Goal: Transaction & Acquisition: Purchase product/service

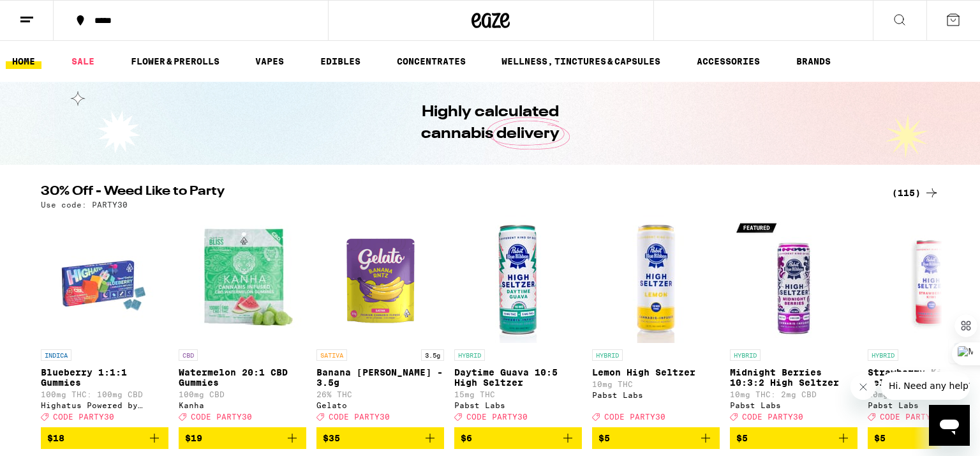
click at [736, 134] on div "Highly calculated cannabis delivery" at bounding box center [490, 123] width 980 height 83
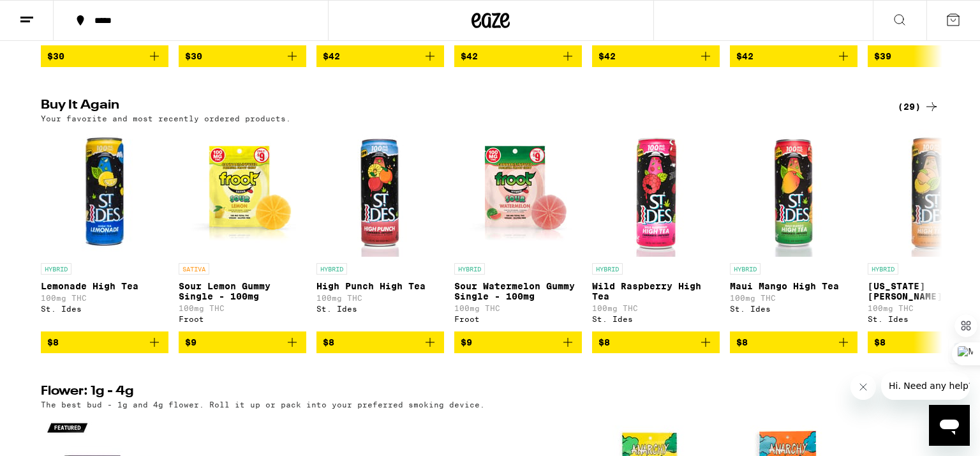
scroll to position [689, 0]
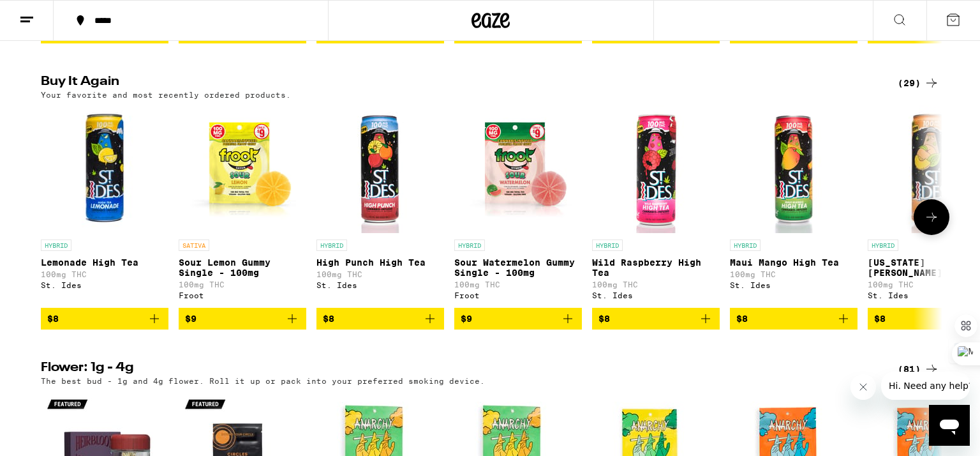
click at [427, 323] on icon "Add to bag" at bounding box center [430, 318] width 9 height 9
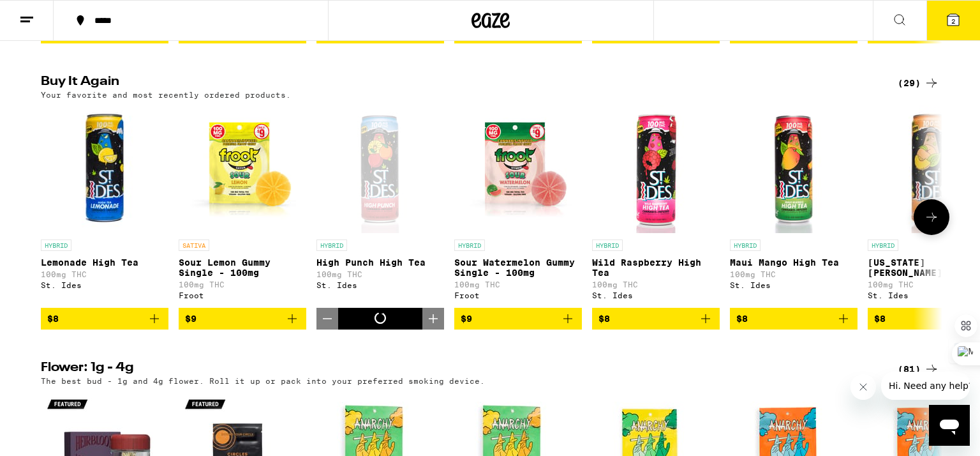
scroll to position [730, 0]
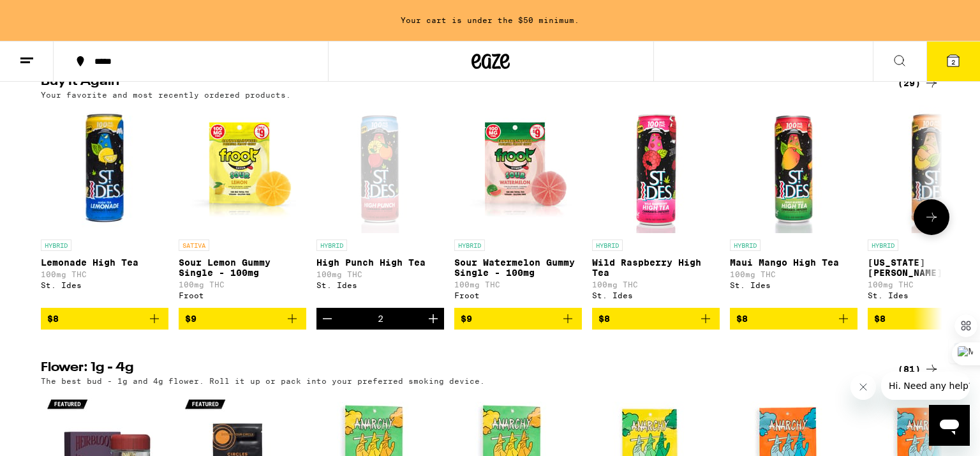
click at [434, 326] on icon "Increment" at bounding box center [433, 318] width 15 height 15
click at [432, 326] on icon "Increment" at bounding box center [433, 318] width 15 height 15
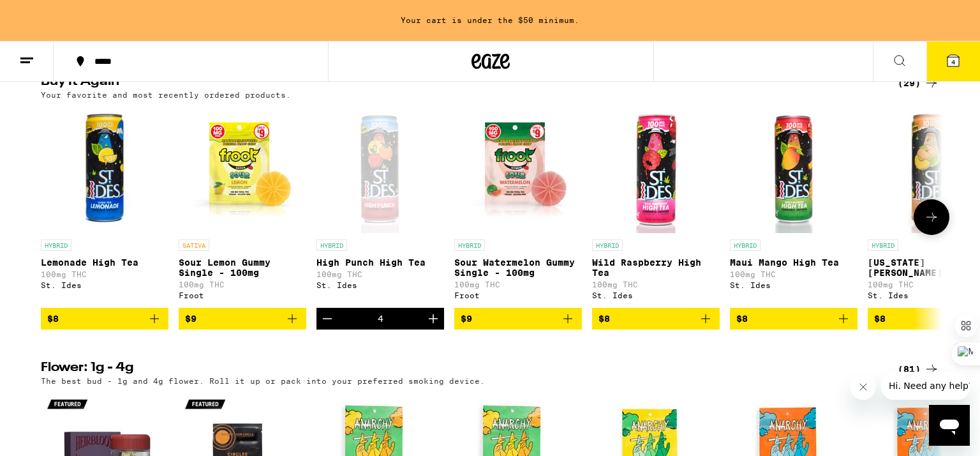
click at [290, 326] on icon "Add to bag" at bounding box center [292, 318] width 15 height 15
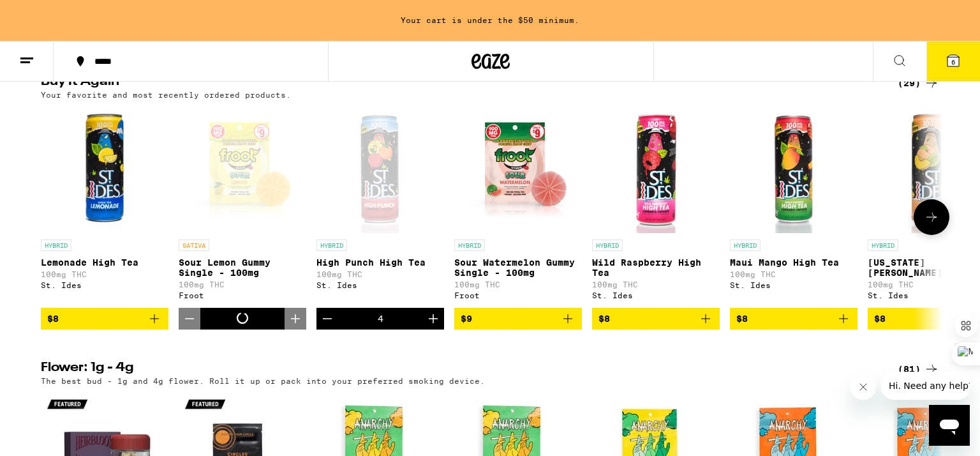
click at [290, 326] on icon "Increment" at bounding box center [295, 318] width 15 height 15
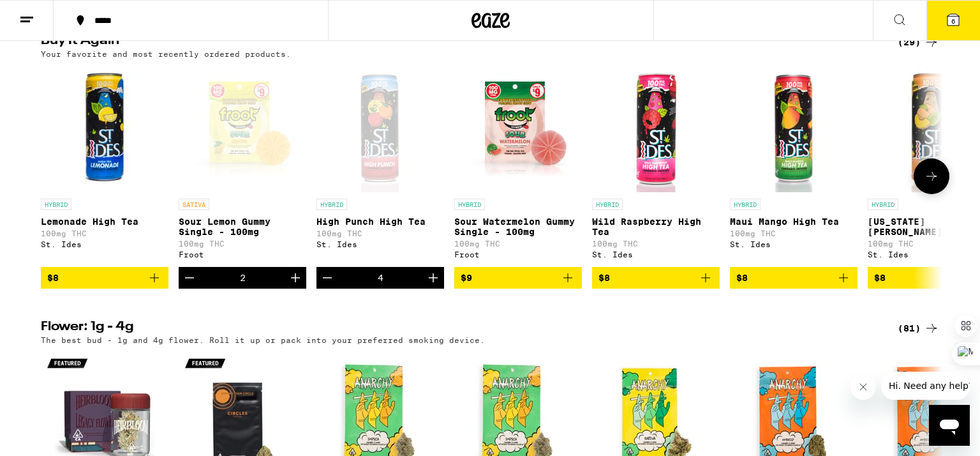
scroll to position [689, 0]
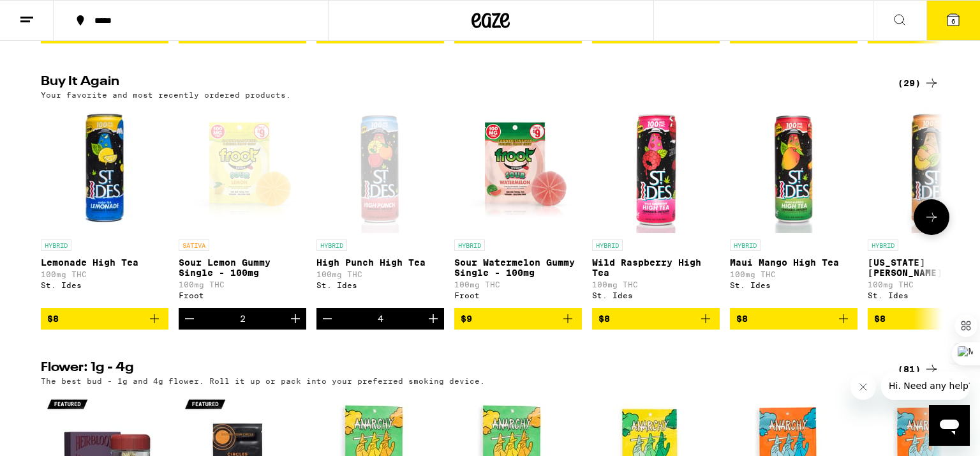
click at [295, 326] on icon "Increment" at bounding box center [295, 318] width 15 height 15
click at [434, 326] on icon "Increment" at bounding box center [433, 318] width 15 height 15
click at [154, 323] on icon "Add to bag" at bounding box center [154, 318] width 9 height 9
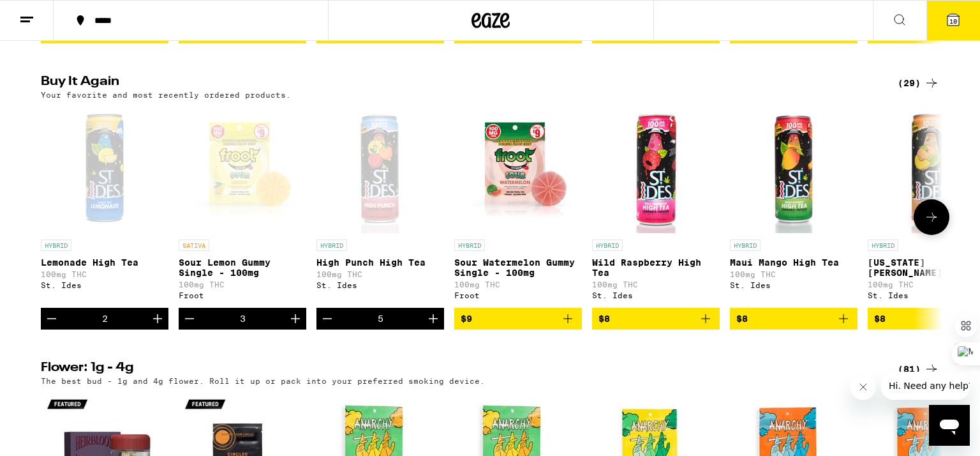
click at [294, 326] on icon "Increment" at bounding box center [295, 318] width 15 height 15
click at [295, 323] on icon "Increment" at bounding box center [295, 318] width 9 height 9
click at [157, 323] on icon "Increment" at bounding box center [157, 318] width 9 height 9
click at [156, 326] on icon "Increment" at bounding box center [157, 318] width 15 height 15
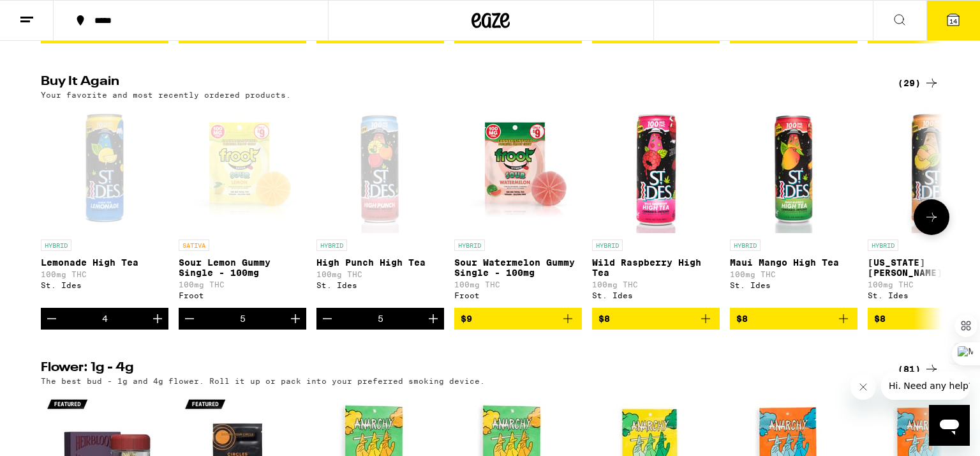
click at [156, 326] on icon "Increment" at bounding box center [157, 318] width 15 height 15
click at [567, 326] on icon "Add to bag" at bounding box center [567, 318] width 15 height 15
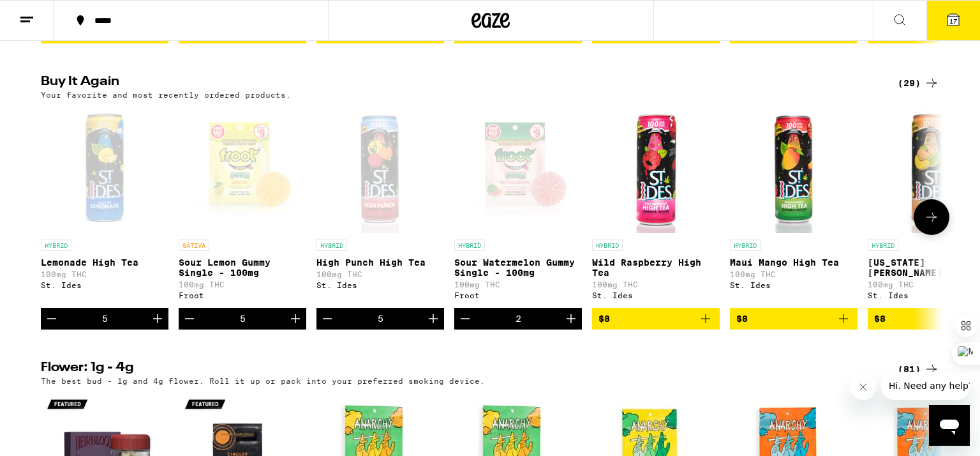
click at [571, 323] on icon "Increment" at bounding box center [571, 318] width 9 height 9
click at [954, 14] on icon at bounding box center [952, 19] width 11 height 11
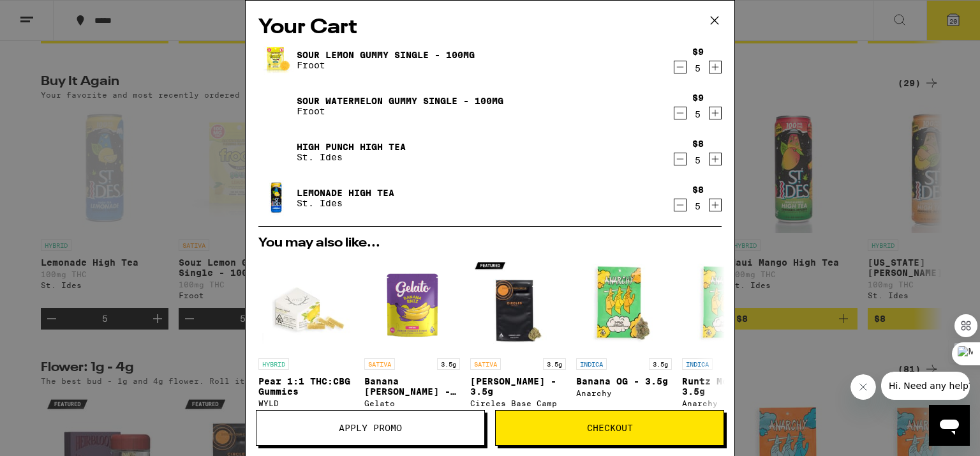
click at [355, 238] on h2 "You may also like..." at bounding box center [489, 243] width 463 height 13
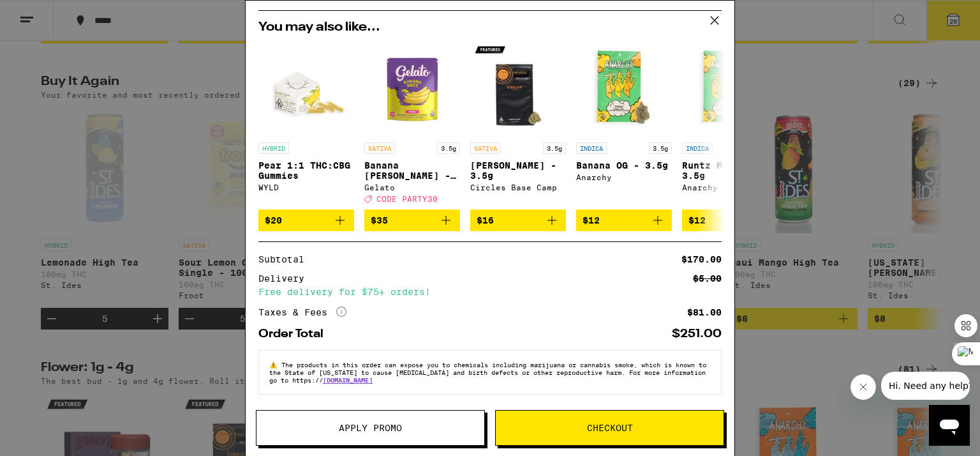
scroll to position [224, 0]
click at [615, 427] on span "Checkout" at bounding box center [610, 427] width 46 height 9
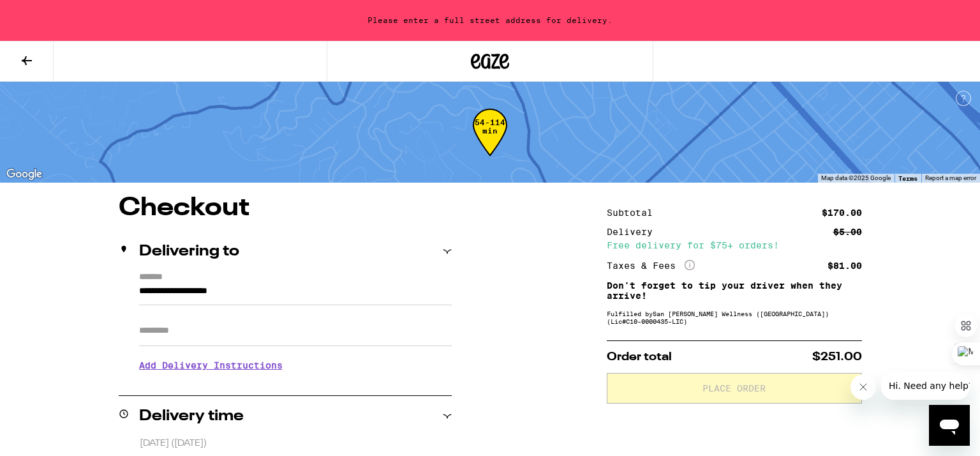
click at [220, 293] on input "**********" at bounding box center [295, 294] width 313 height 22
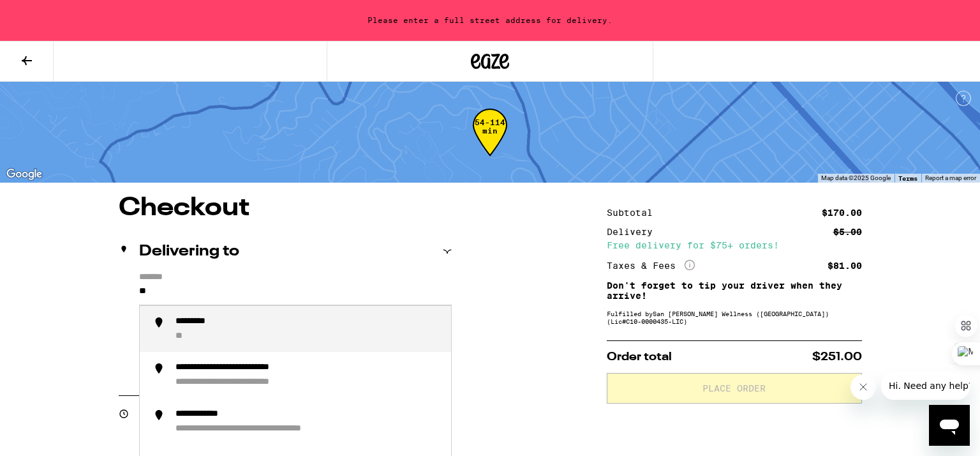
type input "*"
click at [289, 318] on div "**********" at bounding box center [307, 329] width 265 height 26
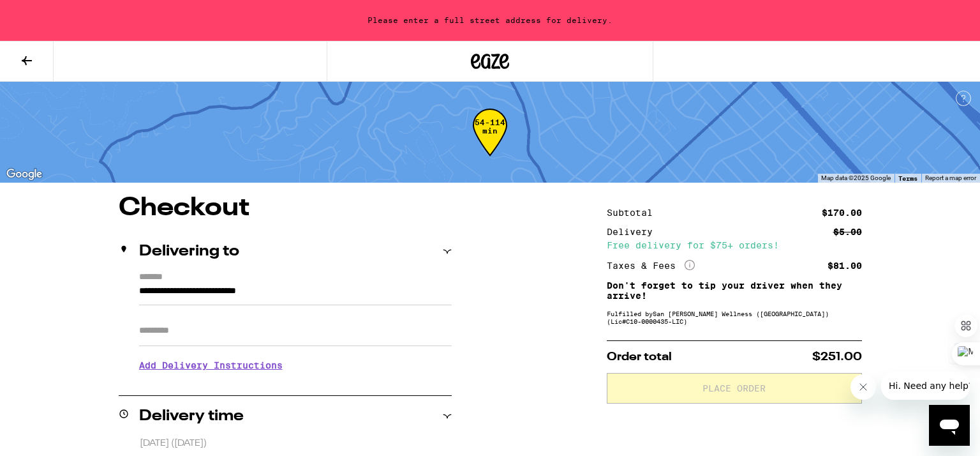
type input "**********"
click at [327, 284] on input "**********" at bounding box center [295, 294] width 313 height 22
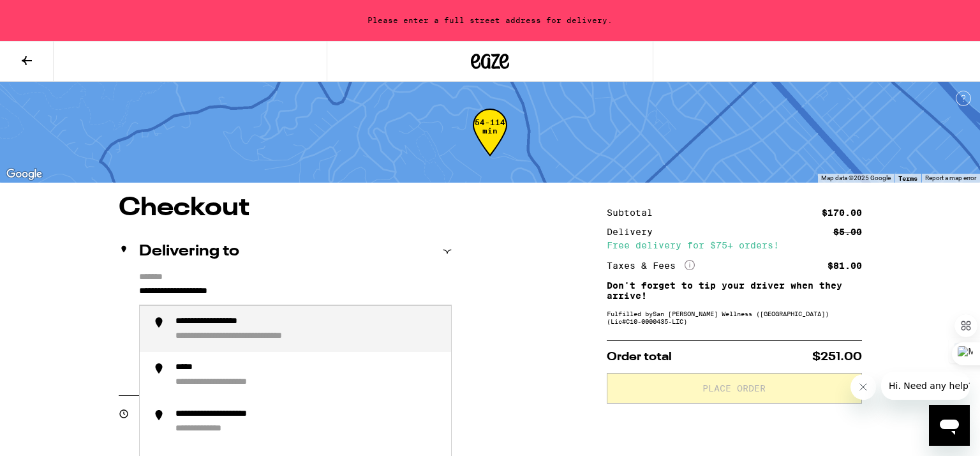
click at [327, 284] on input "**********" at bounding box center [295, 294] width 313 height 22
click at [277, 331] on div "**********" at bounding box center [307, 329] width 265 height 26
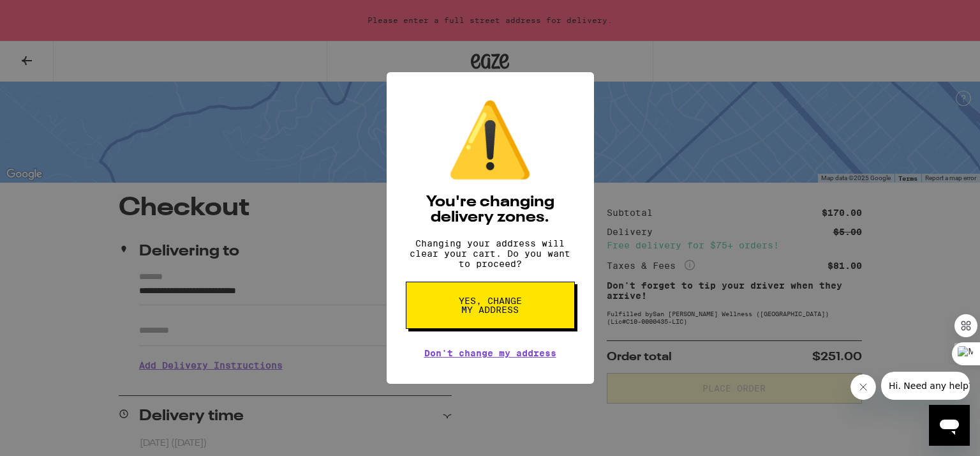
click at [507, 312] on span "Yes, change my address" at bounding box center [490, 305] width 66 height 18
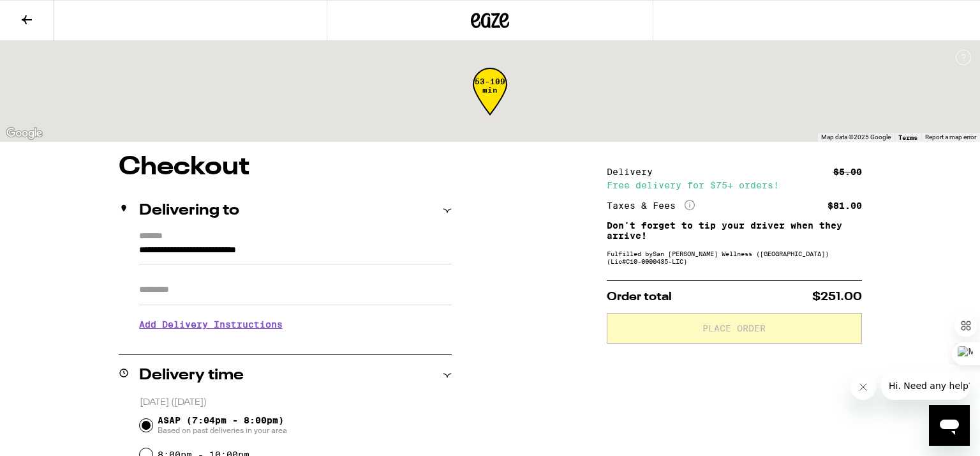
type input "**********"
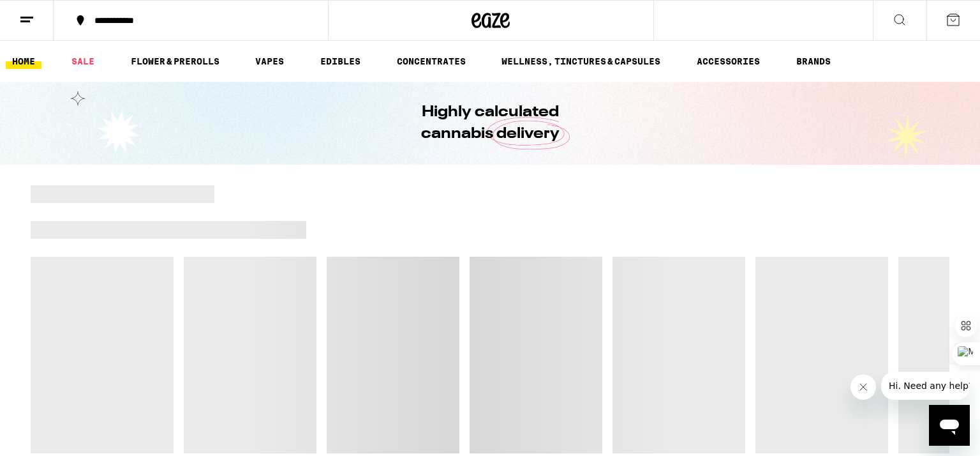
click at [470, 39] on div at bounding box center [491, 20] width 326 height 41
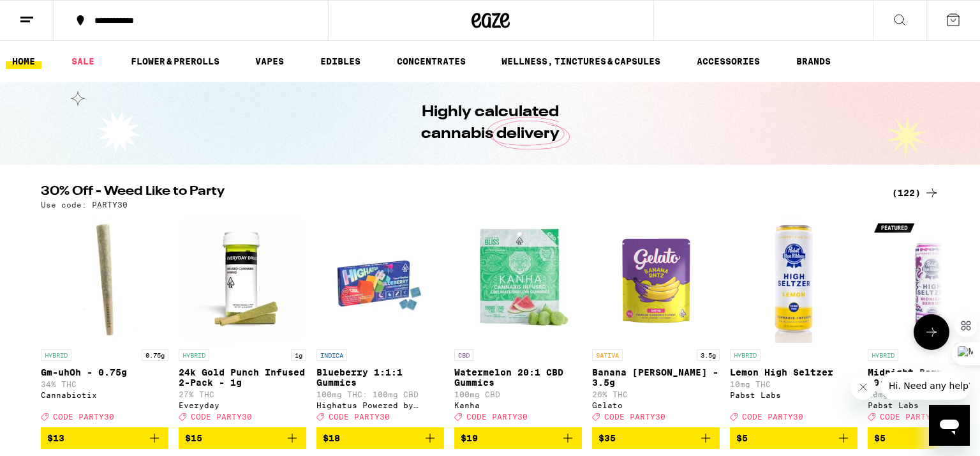
click at [938, 334] on icon at bounding box center [931, 331] width 15 height 15
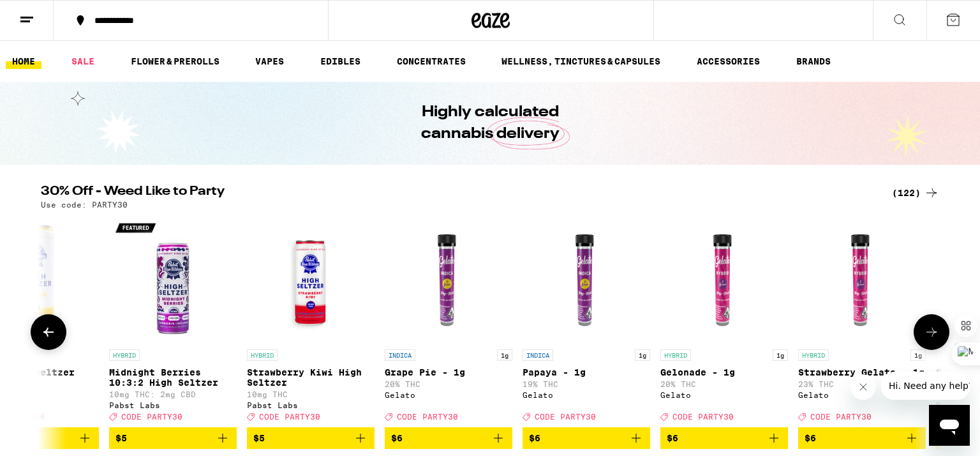
scroll to position [0, 759]
click at [938, 334] on icon at bounding box center [931, 331] width 15 height 15
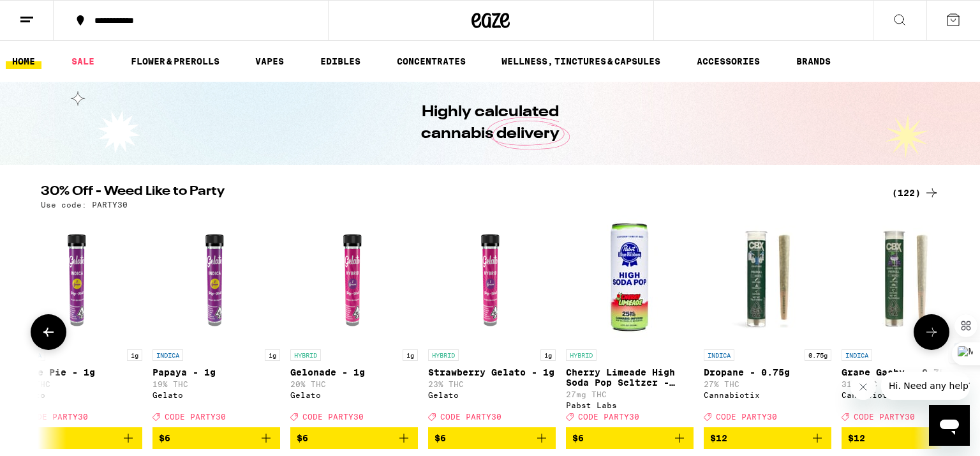
click at [938, 334] on icon at bounding box center [931, 331] width 15 height 15
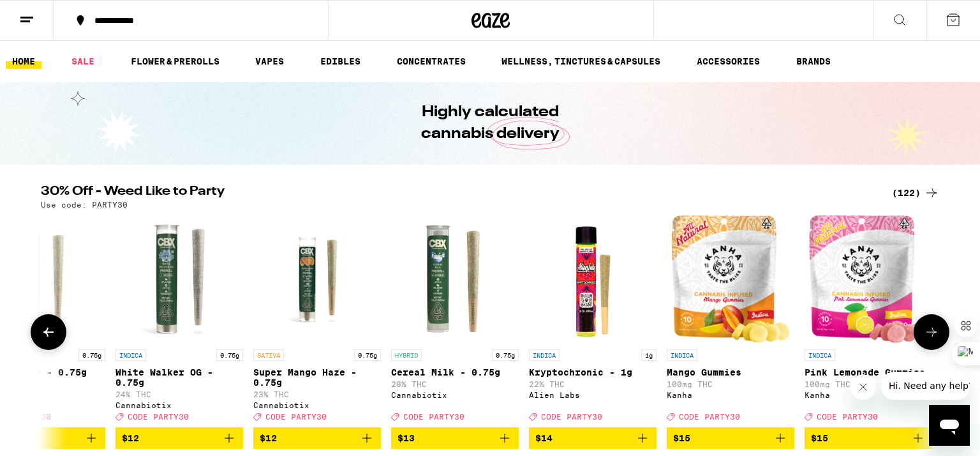
scroll to position [0, 2159]
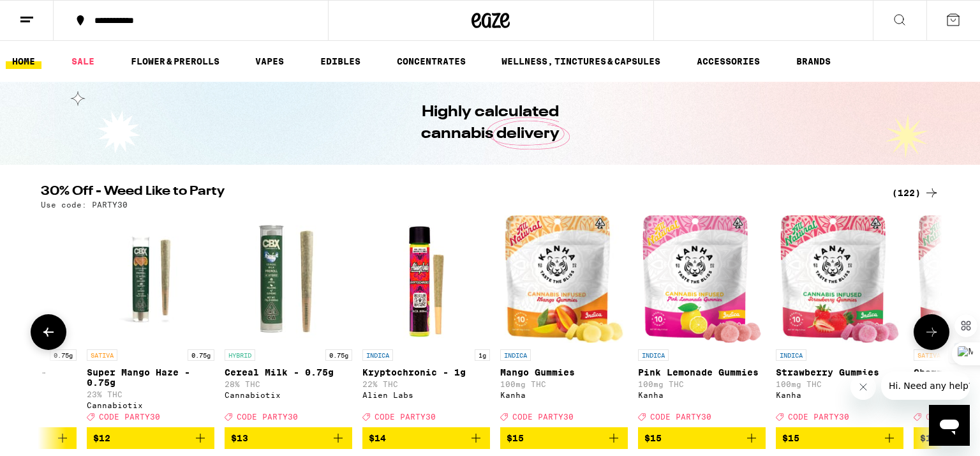
click at [938, 334] on icon at bounding box center [931, 331] width 15 height 15
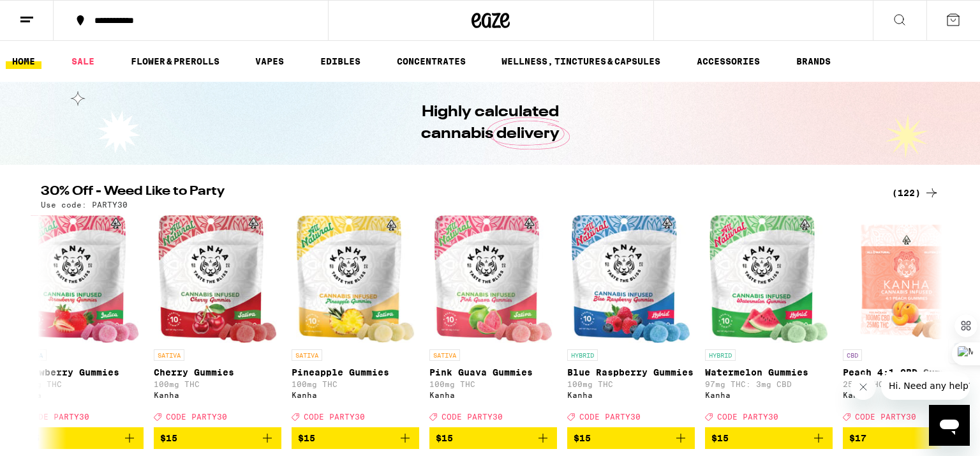
scroll to position [947, 0]
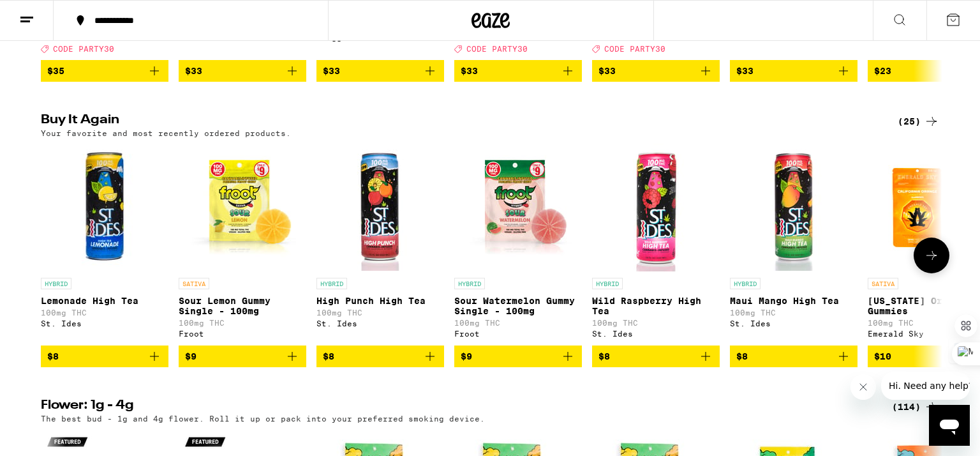
click at [286, 364] on icon "Add to bag" at bounding box center [292, 355] width 15 height 15
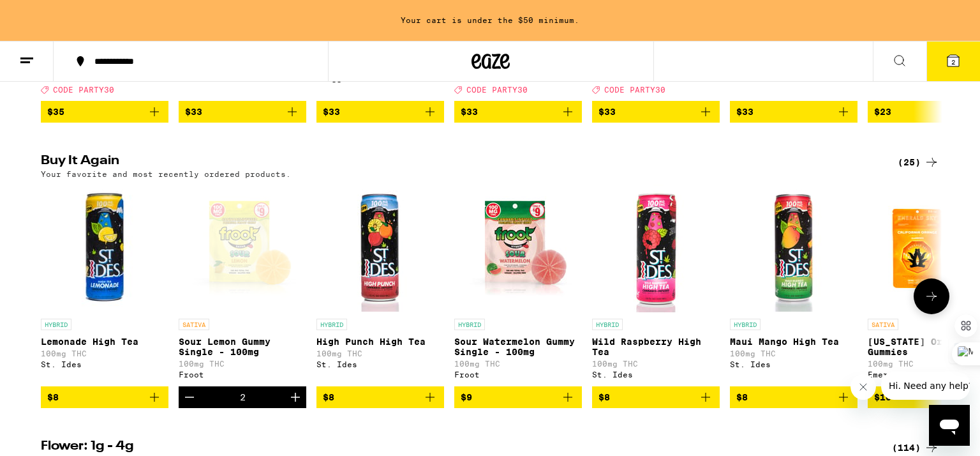
scroll to position [988, 0]
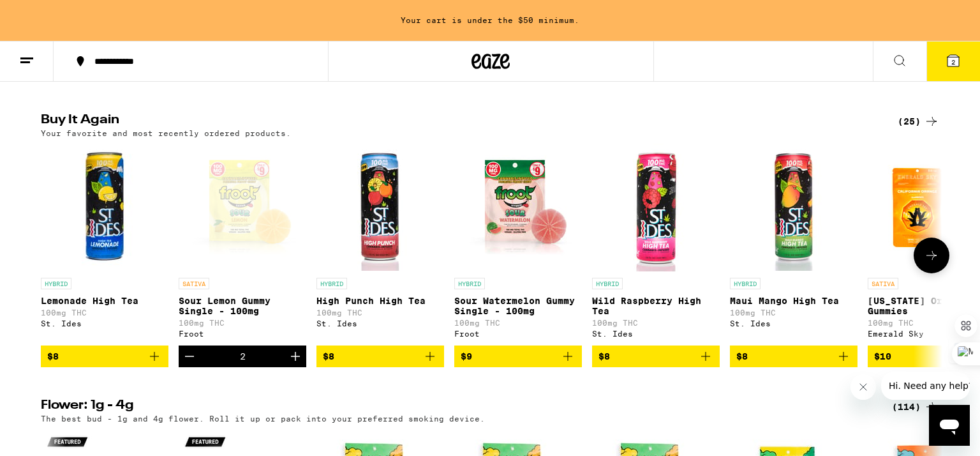
click at [295, 360] on icon "Increment" at bounding box center [295, 356] width 9 height 9
click at [294, 364] on icon "Increment" at bounding box center [295, 355] width 15 height 15
click at [298, 360] on icon "Increment" at bounding box center [295, 356] width 9 height 9
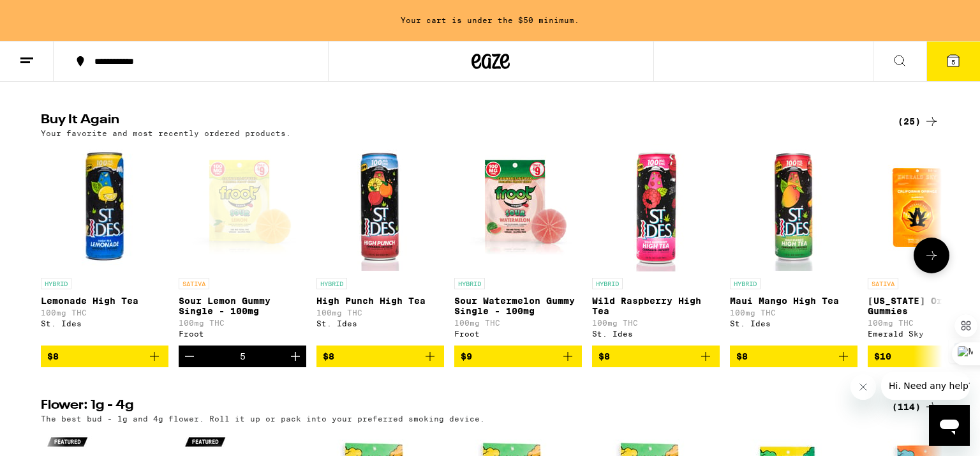
click at [159, 364] on icon "Add to bag" at bounding box center [154, 355] width 15 height 15
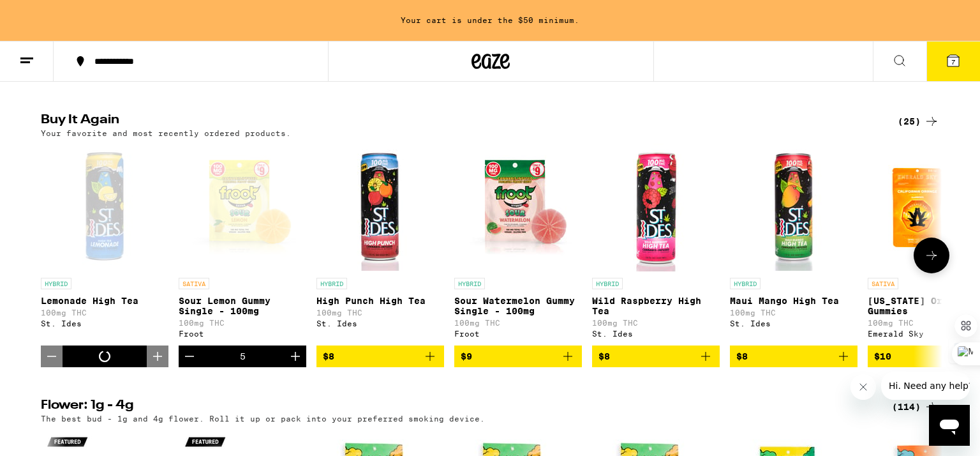
click at [156, 364] on icon "Increment" at bounding box center [157, 355] width 15 height 15
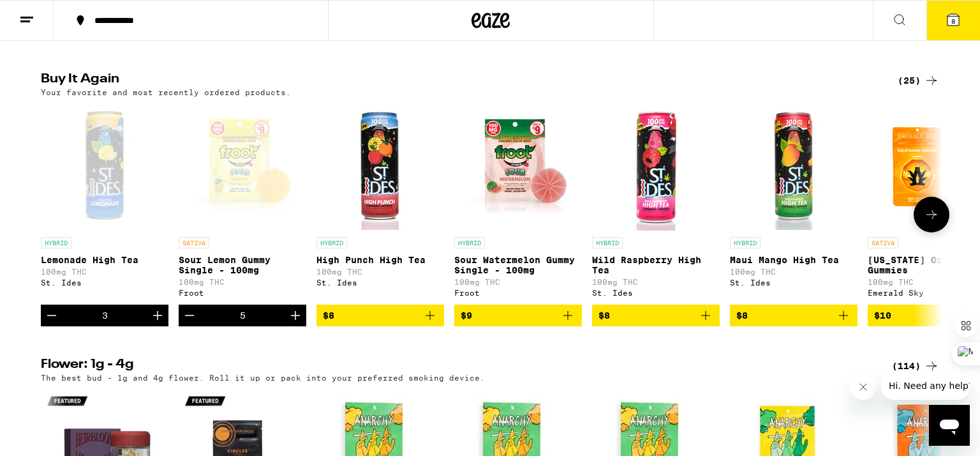
scroll to position [947, 0]
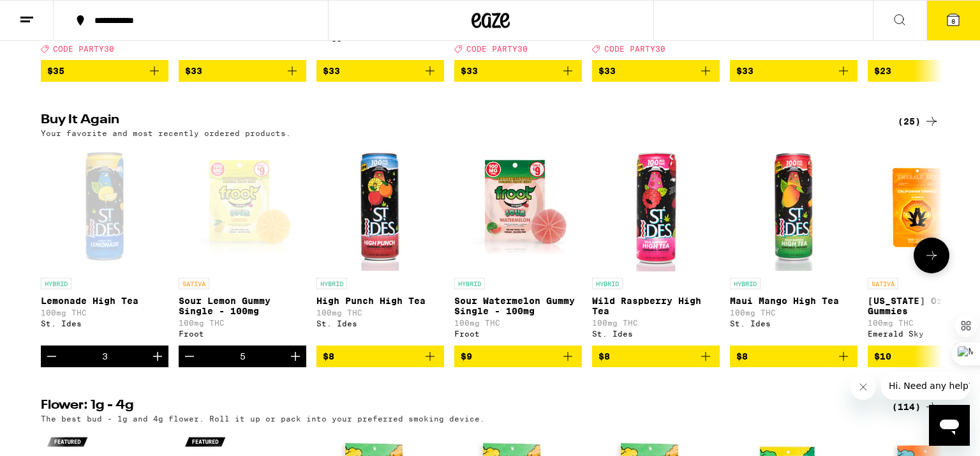
click at [160, 364] on icon "Increment" at bounding box center [157, 355] width 15 height 15
click at [433, 364] on icon "Add to bag" at bounding box center [429, 355] width 15 height 15
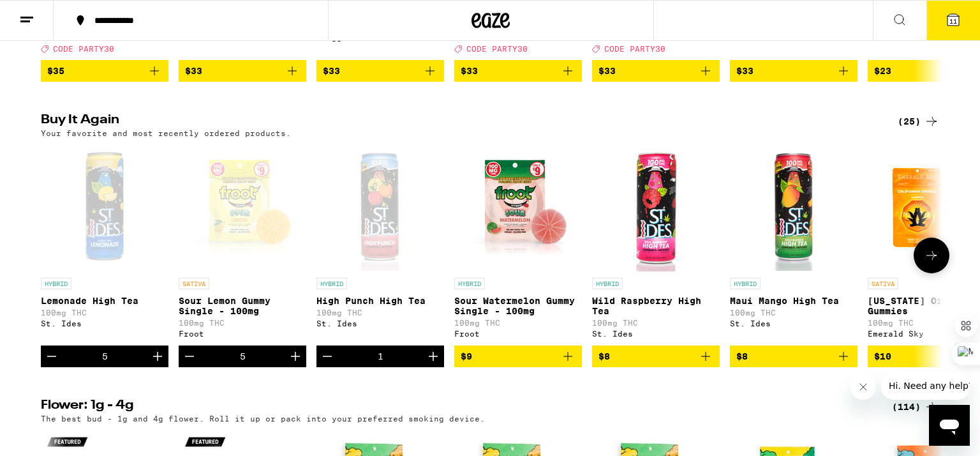
click at [433, 360] on icon "Increment" at bounding box center [433, 356] width 9 height 9
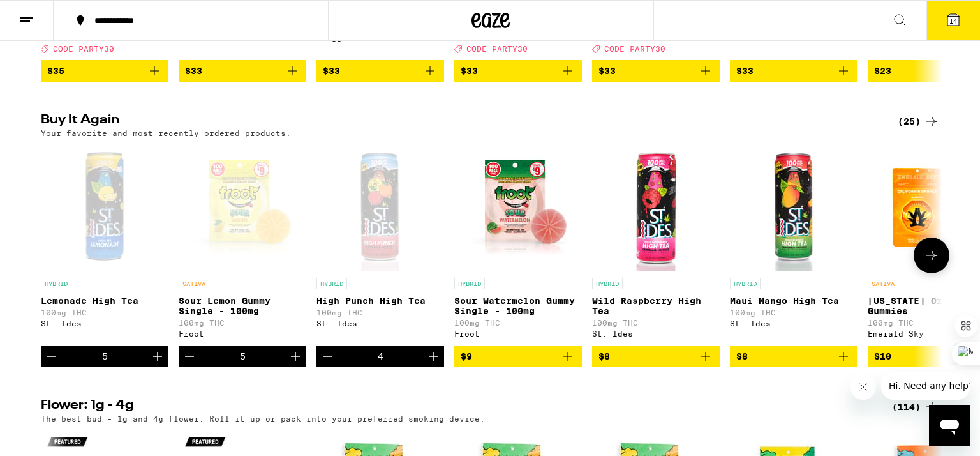
click at [433, 360] on icon "Increment" at bounding box center [433, 356] width 9 height 9
click at [572, 364] on icon "Add to bag" at bounding box center [567, 355] width 15 height 15
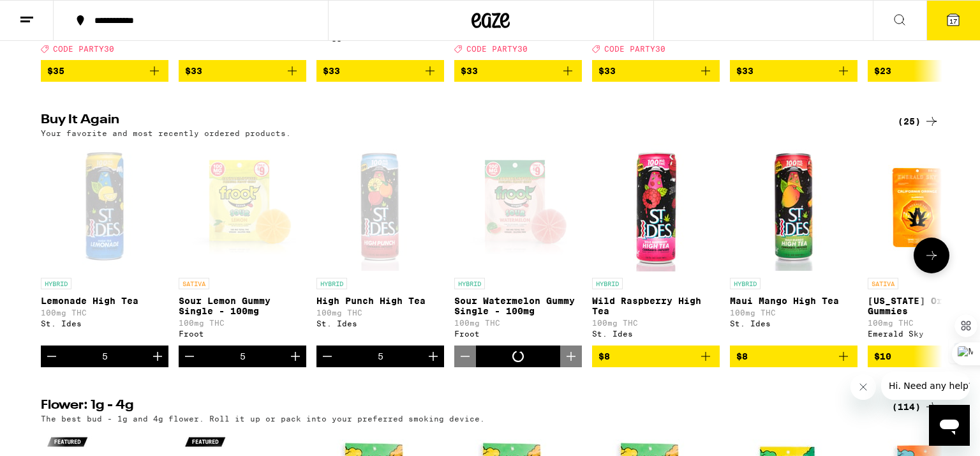
click at [570, 360] on icon "Increment" at bounding box center [571, 356] width 9 height 9
click at [950, 17] on span "20" at bounding box center [953, 21] width 8 height 8
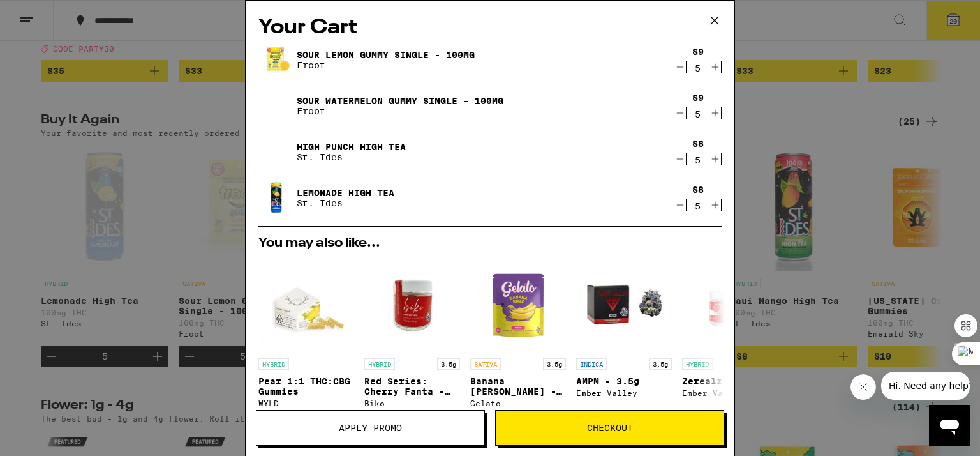
click at [606, 429] on span "Checkout" at bounding box center [610, 427] width 46 height 9
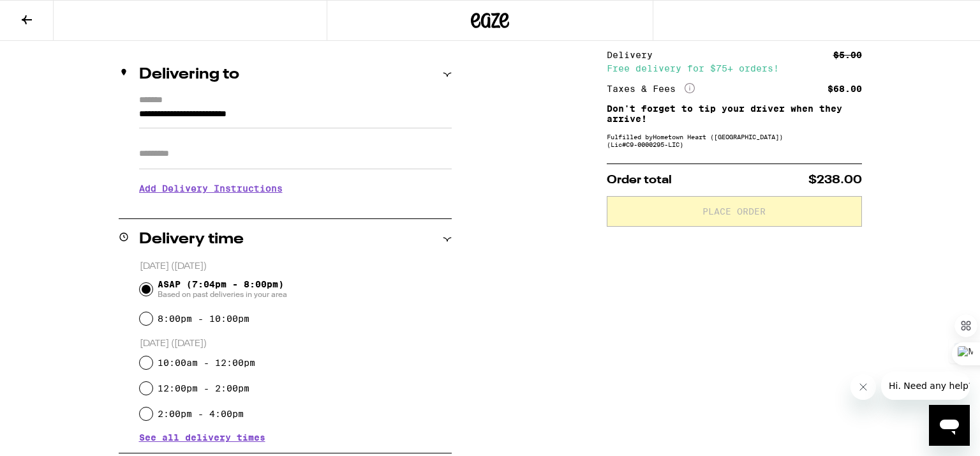
scroll to position [143, 0]
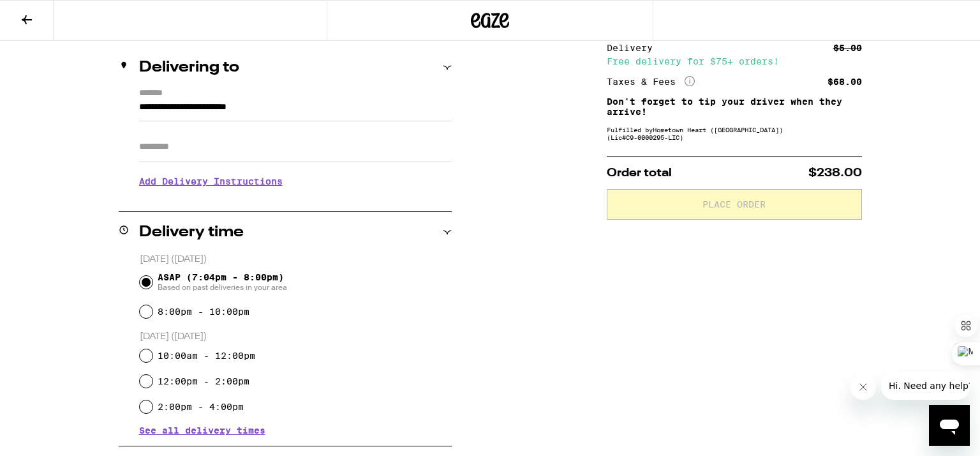
click at [353, 145] on input "Apt/Suite" at bounding box center [295, 146] width 313 height 31
type input "***"
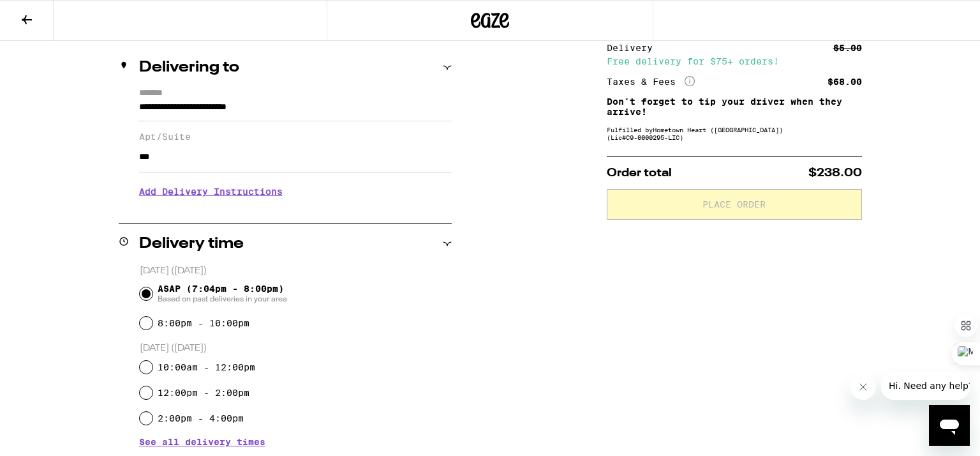
click at [548, 155] on div "**********" at bounding box center [490, 421] width 919 height 820
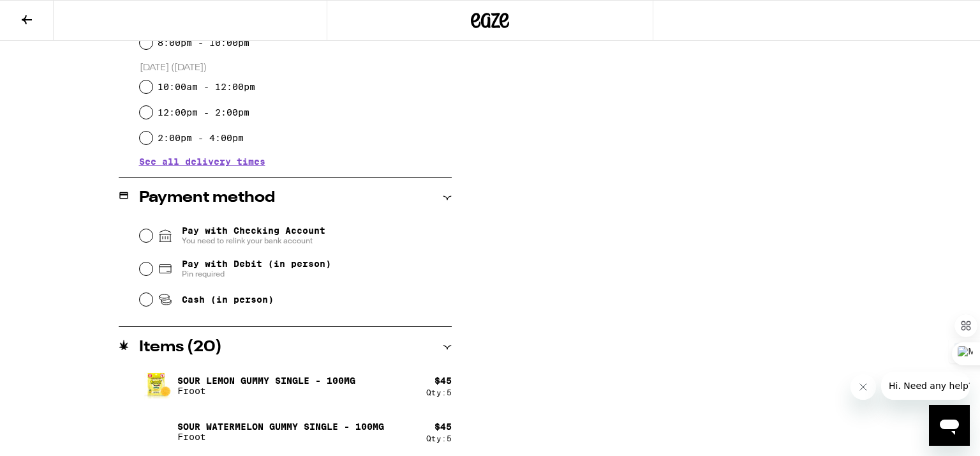
scroll to position [449, 0]
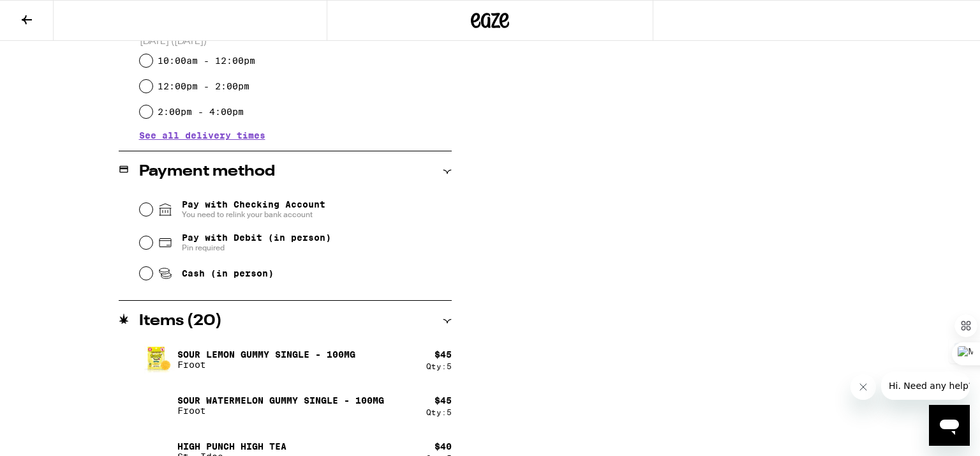
click at [225, 236] on span "Pay with Debit (in person)" at bounding box center [256, 237] width 149 height 10
click at [152, 236] on input "Pay with Debit (in person) Pin required" at bounding box center [146, 242] width 13 height 13
radio input "true"
click at [570, 216] on div "**********" at bounding box center [490, 115] width 919 height 820
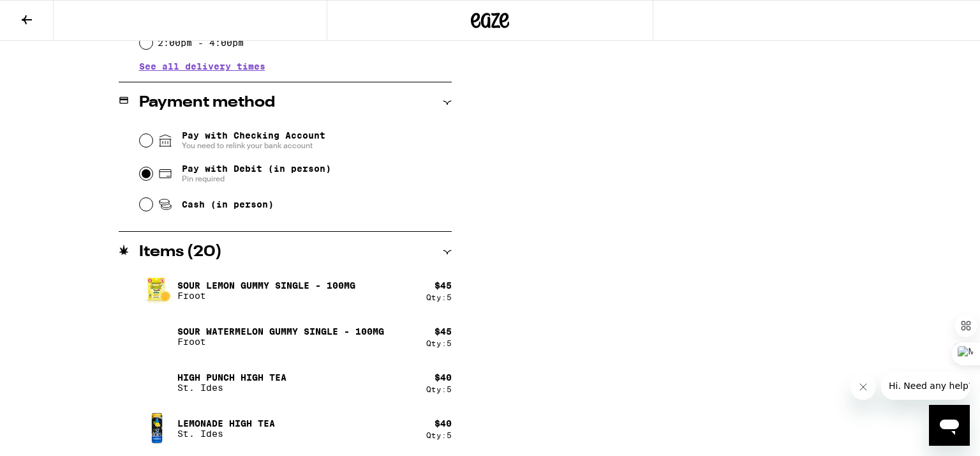
scroll to position [519, 0]
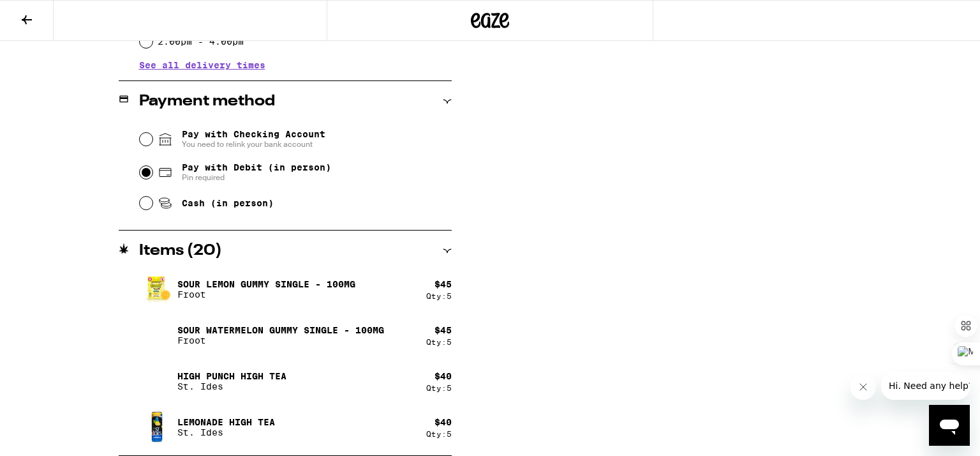
click at [539, 263] on div "**********" at bounding box center [490, 45] width 919 height 820
click at [619, 292] on div "Subtotal $170.00 Delivery $5.00 Free delivery for $75+ orders! Taxes & Fees Mor…" at bounding box center [734, 45] width 255 height 820
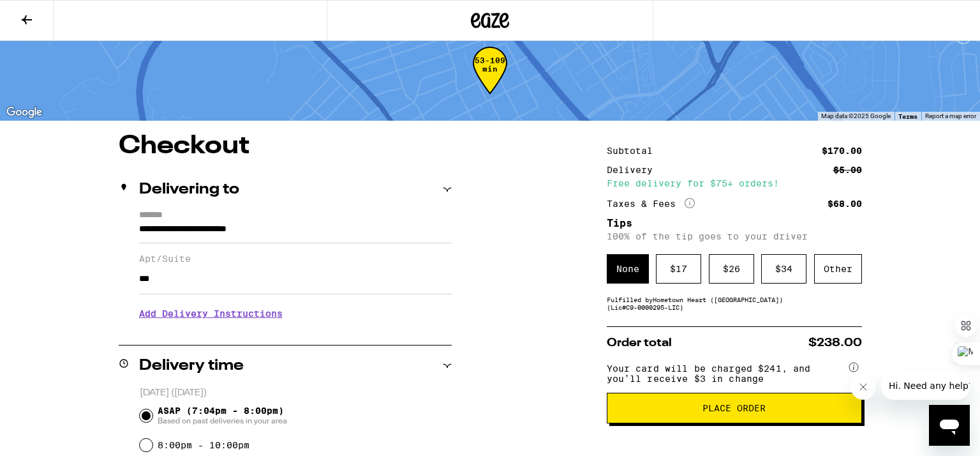
scroll to position [9, 0]
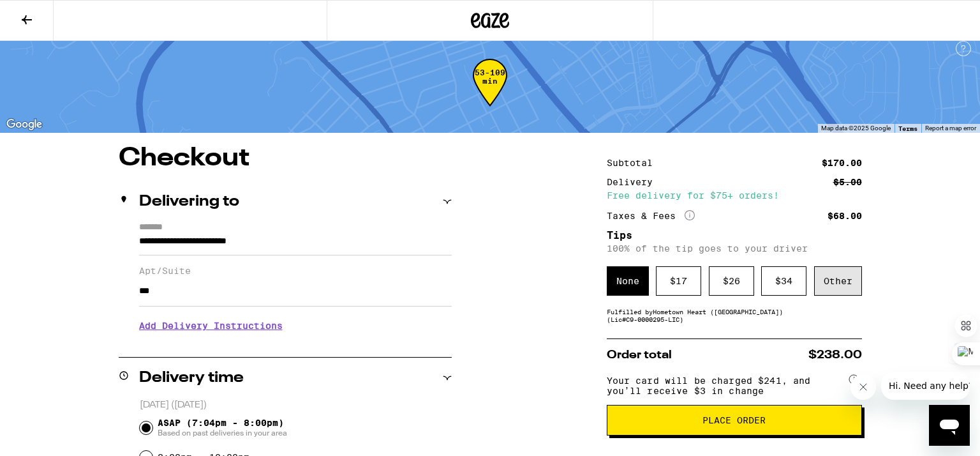
click at [835, 278] on div "Other" at bounding box center [838, 280] width 48 height 29
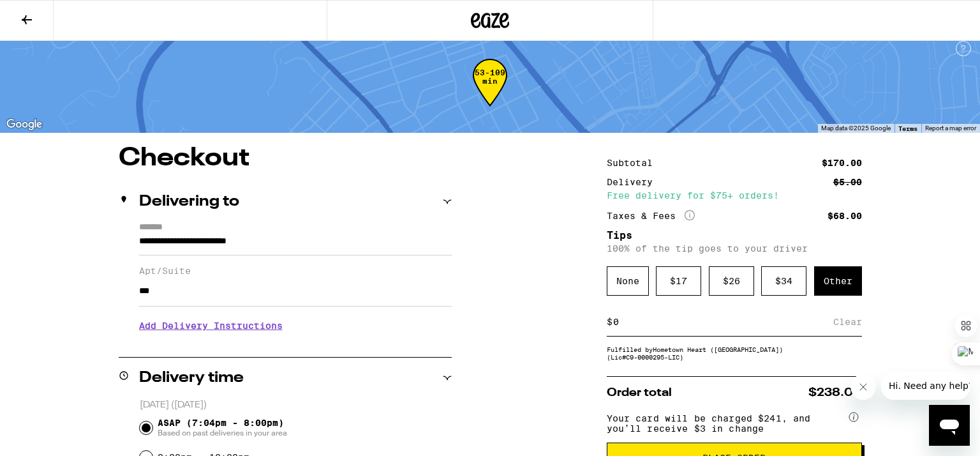
click at [777, 327] on input at bounding box center [722, 321] width 221 height 11
type input "7"
click at [851, 333] on div "Save" at bounding box center [850, 322] width 23 height 28
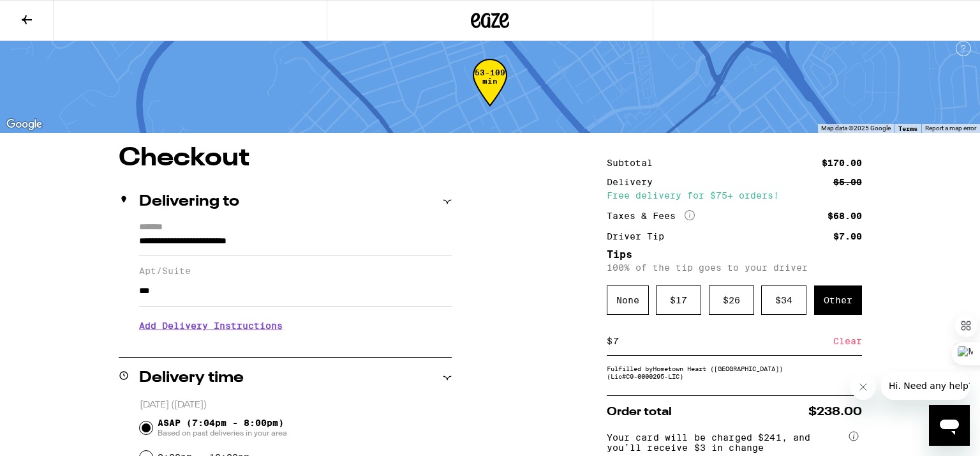
click at [849, 236] on div "$7.00" at bounding box center [847, 236] width 29 height 9
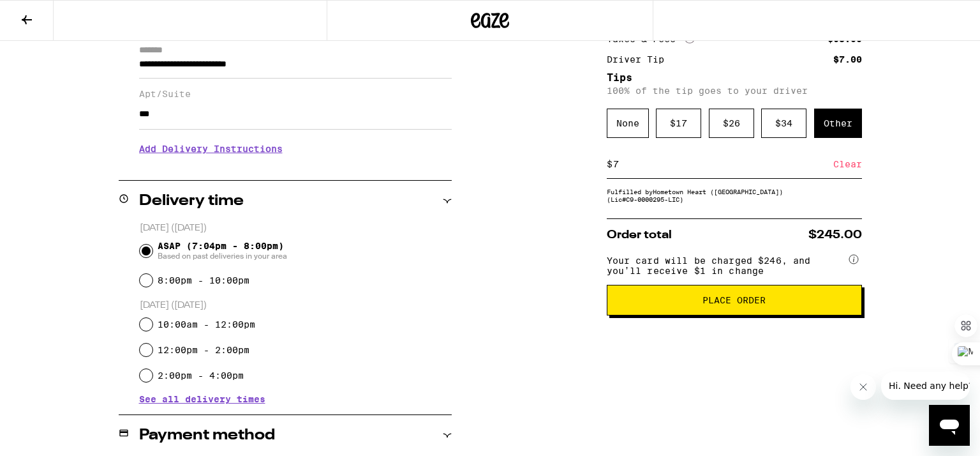
scroll to position [213, 0]
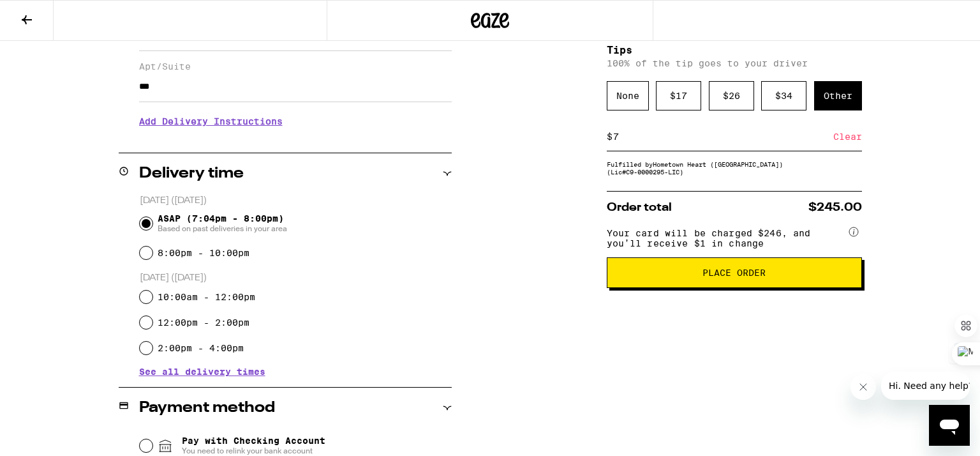
click at [561, 158] on div "**********" at bounding box center [490, 351] width 919 height 820
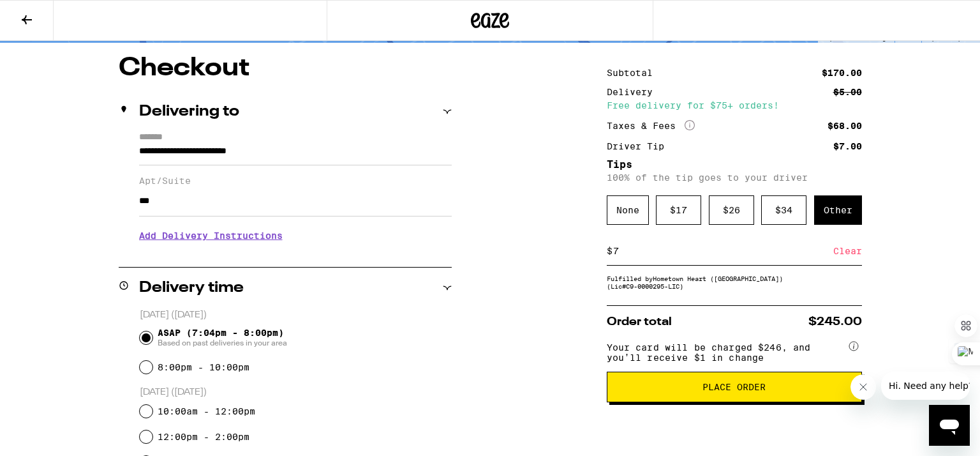
scroll to position [85, 0]
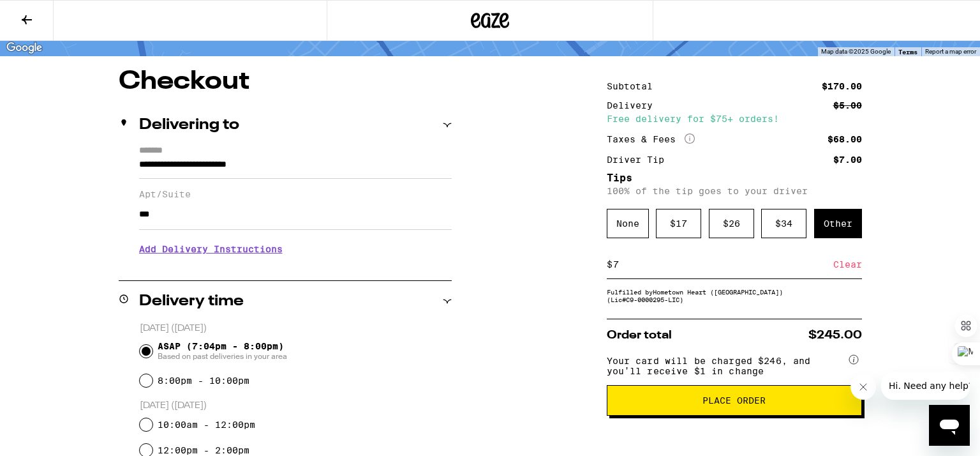
click at [680, 404] on span "Place Order" at bounding box center [735, 400] width 234 height 9
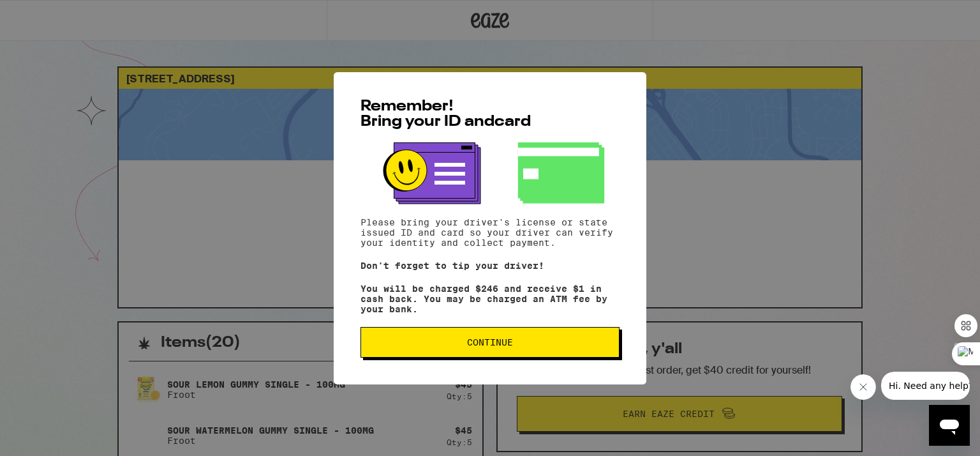
click at [509, 345] on span "Continue" at bounding box center [490, 342] width 46 height 9
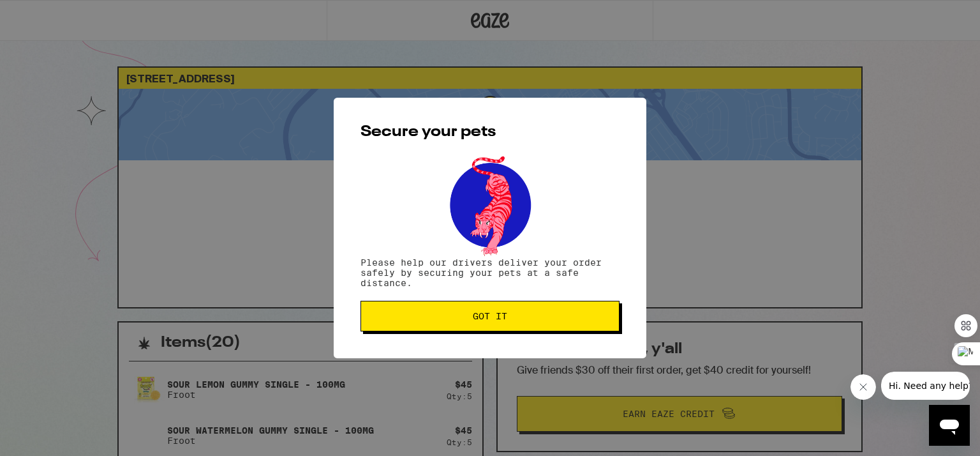
click at [503, 318] on span "Got it" at bounding box center [490, 315] width 34 height 9
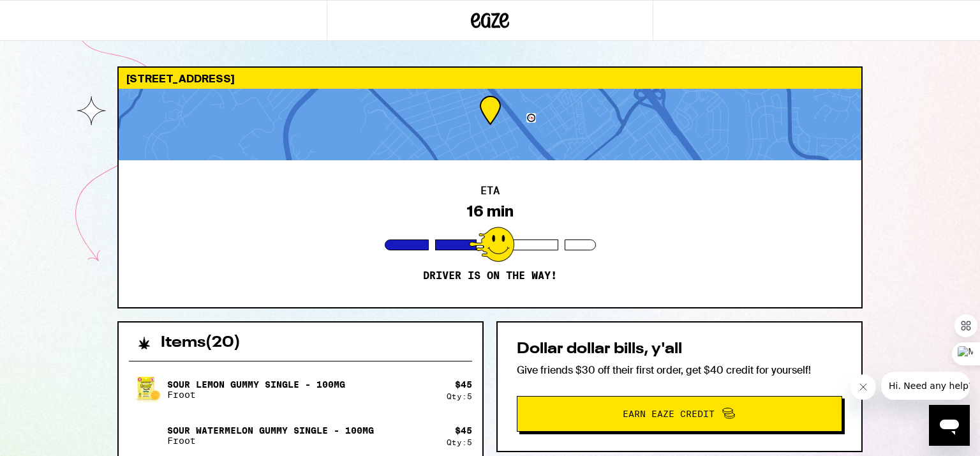
click at [757, 252] on div "ETA 16 min Driver is on the way!" at bounding box center [490, 233] width 743 height 147
